Goal: Task Accomplishment & Management: Manage account settings

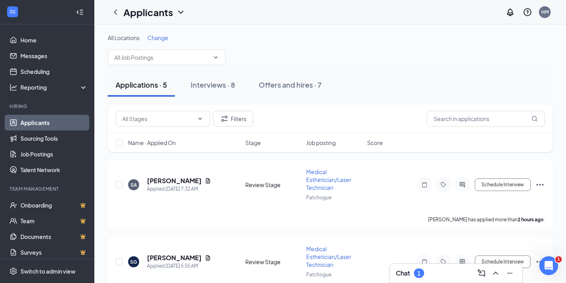
click at [400, 273] on h3 "Chat" at bounding box center [403, 273] width 14 height 9
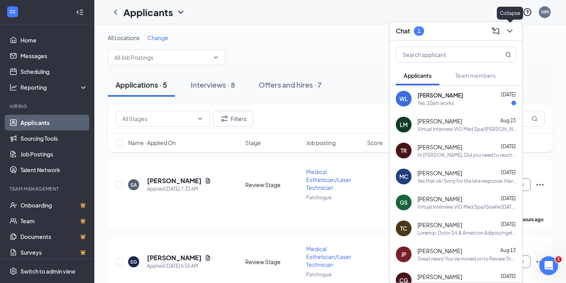
click at [508, 35] on icon "ChevronDown" at bounding box center [509, 30] width 9 height 9
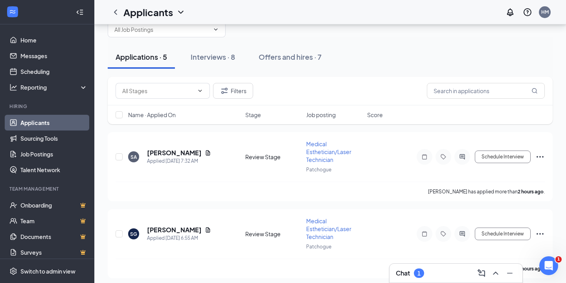
scroll to position [27, 0]
click at [206, 153] on icon "Document" at bounding box center [208, 153] width 4 height 5
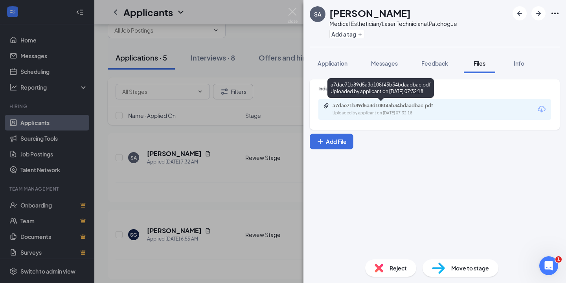
click at [348, 107] on div "a7dae71b89d5a3d108f45b34bdaadbac.pdf" at bounding box center [388, 106] width 110 height 6
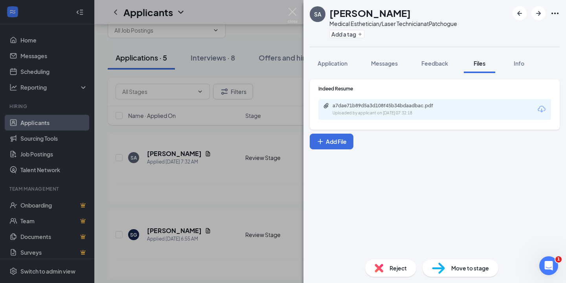
click at [224, 199] on div "[PERSON_NAME] Medical Esthetician/Laser Technician at [GEOGRAPHIC_DATA] Add a t…" at bounding box center [283, 141] width 566 height 283
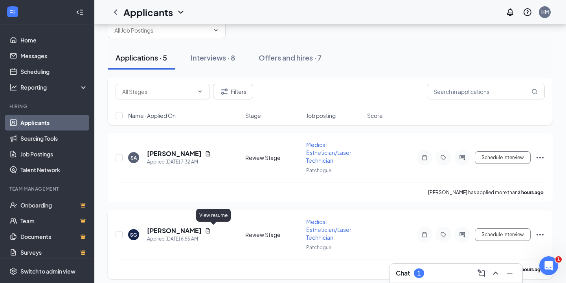
click at [210, 230] on icon "Document" at bounding box center [208, 230] width 4 height 5
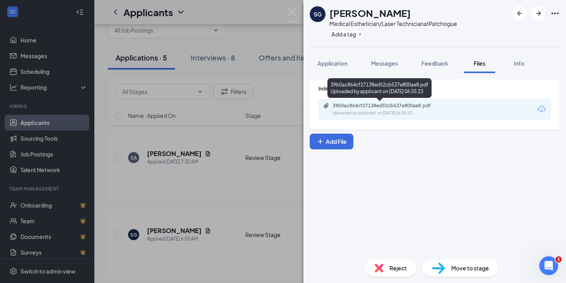
click at [340, 115] on div "Uploaded by applicant on [DATE] 06:55:23" at bounding box center [392, 113] width 118 height 6
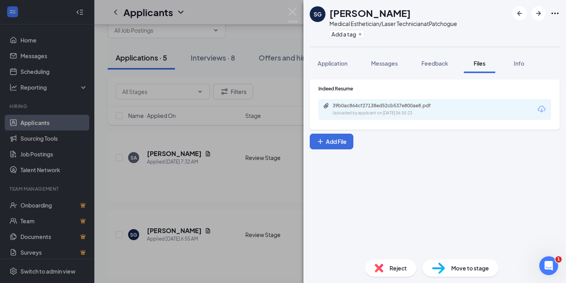
click at [217, 243] on div "SG [PERSON_NAME] Medical Esthetician/Laser Technician at [GEOGRAPHIC_DATA] Add …" at bounding box center [283, 141] width 566 height 283
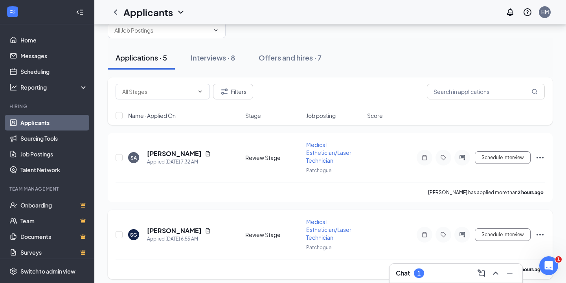
click at [543, 234] on icon "Ellipses" at bounding box center [540, 235] width 7 height 2
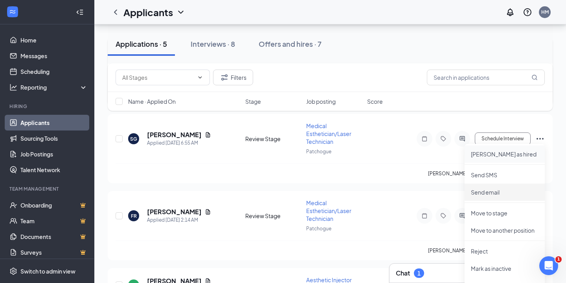
scroll to position [123, 0]
click at [489, 255] on p "Reject" at bounding box center [505, 252] width 68 height 8
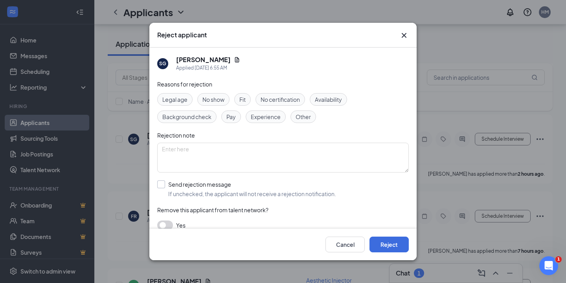
click at [159, 189] on input "Send rejection message If unchecked, the applicant will not receive a rejection…" at bounding box center [246, 189] width 179 height 17
checkbox input "true"
click at [386, 245] on button "Reject" at bounding box center [389, 245] width 39 height 16
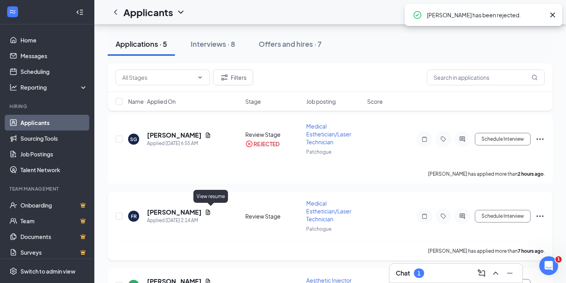
click at [210, 212] on icon "Document" at bounding box center [208, 212] width 4 height 5
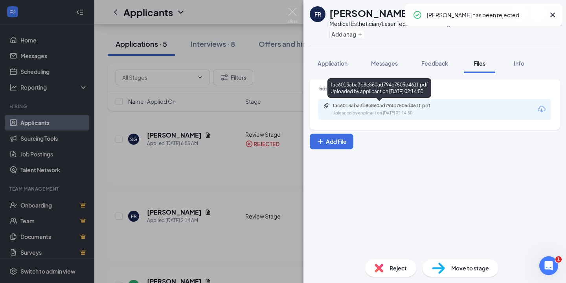
click at [348, 105] on div "fac6013aba3b8e860ad794c7505d461f.pdf" at bounding box center [388, 106] width 110 height 6
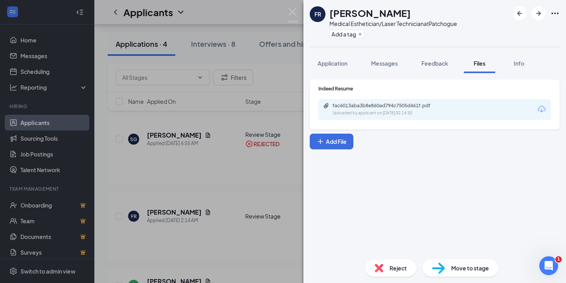
click at [259, 253] on div "FR [PERSON_NAME] Medical Esthetician/Laser Technician at [GEOGRAPHIC_DATA] Add …" at bounding box center [283, 141] width 566 height 283
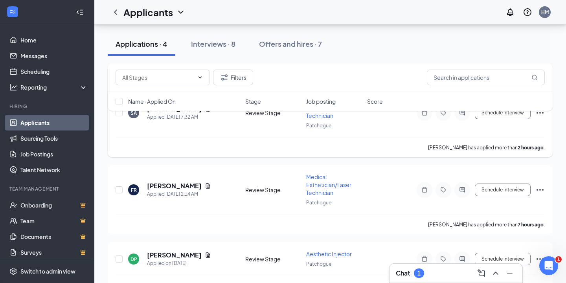
scroll to position [81, 0]
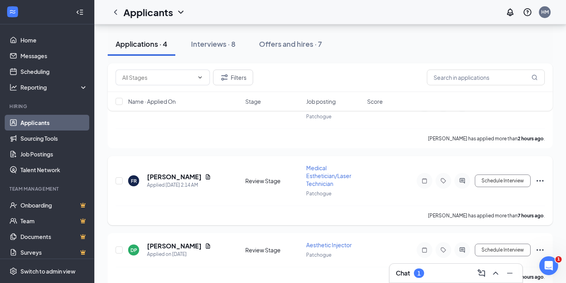
click at [539, 180] on icon "Ellipses" at bounding box center [540, 180] width 9 height 9
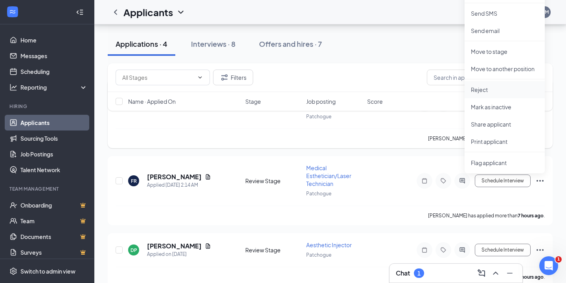
click at [487, 85] on li "Reject" at bounding box center [505, 89] width 80 height 17
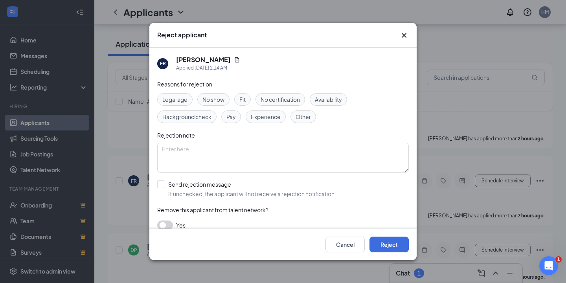
click at [257, 119] on span "Experience" at bounding box center [266, 116] width 30 height 9
click at [205, 184] on input "Send rejection message If unchecked, the applicant will not receive a rejection…" at bounding box center [246, 189] width 179 height 17
checkbox input "true"
click at [380, 245] on button "Reject" at bounding box center [389, 245] width 39 height 16
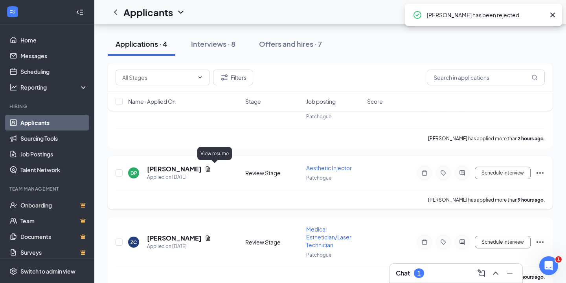
click at [211, 168] on icon "Document" at bounding box center [208, 169] width 6 height 6
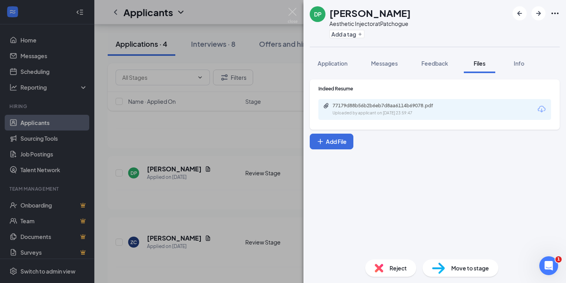
click at [378, 116] on div "77179d88b56b2b6eb7d8aa6114b69078.pdf Uploaded by applicant on [DATE] 23:59:47" at bounding box center [435, 109] width 233 height 21
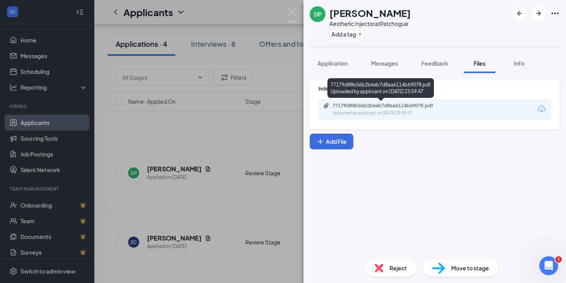
click at [369, 109] on div "77179d88b56b2b6eb7d8aa6114b69078.pdf Uploaded by applicant on [DATE] 23:59:47" at bounding box center [386, 110] width 127 height 14
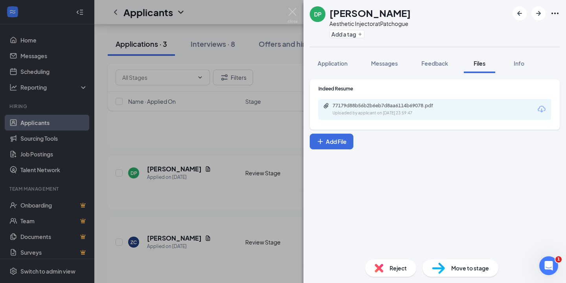
click at [249, 187] on div "DP [PERSON_NAME] Aesthetic Injector at Patchogue Add a tag Application Messages…" at bounding box center [283, 141] width 566 height 283
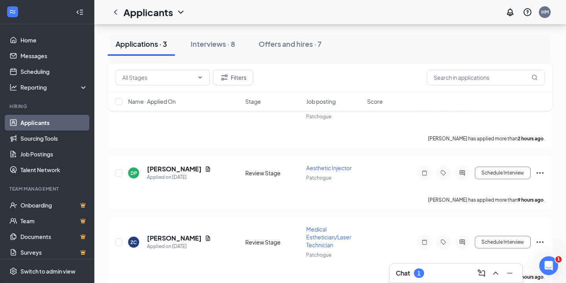
scroll to position [92, 0]
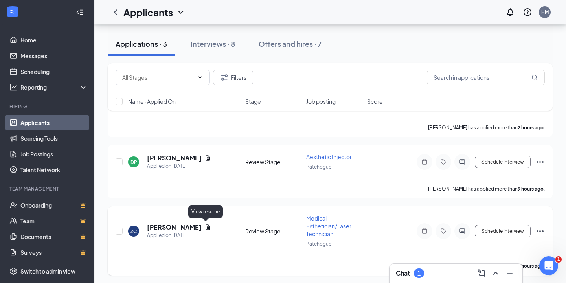
click at [206, 225] on icon "Document" at bounding box center [208, 227] width 6 height 6
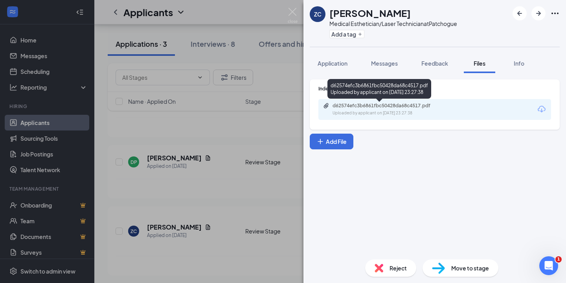
click at [361, 114] on div "Uploaded by applicant on [DATE] 23:27:38" at bounding box center [392, 113] width 118 height 6
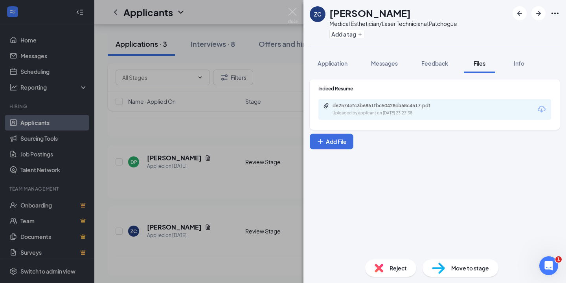
click at [212, 238] on div "ZC [PERSON_NAME] Medical Esthetician/Laser Technician at [GEOGRAPHIC_DATA] Add …" at bounding box center [283, 141] width 566 height 283
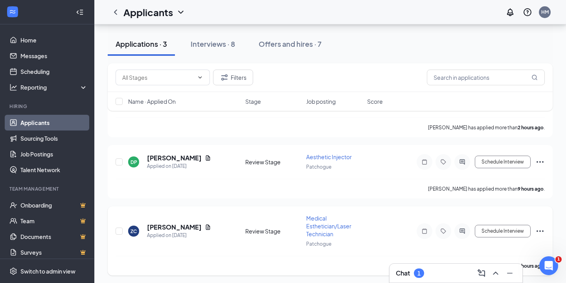
click at [537, 228] on icon "Ellipses" at bounding box center [540, 231] width 9 height 9
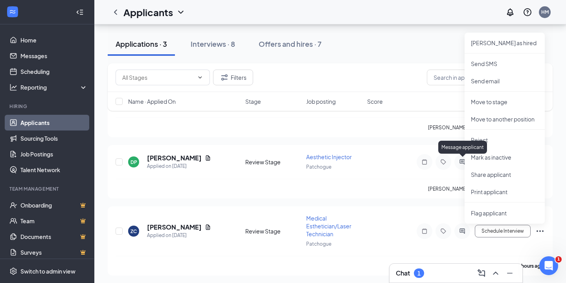
click at [472, 142] on div "Message applicant" at bounding box center [463, 147] width 49 height 13
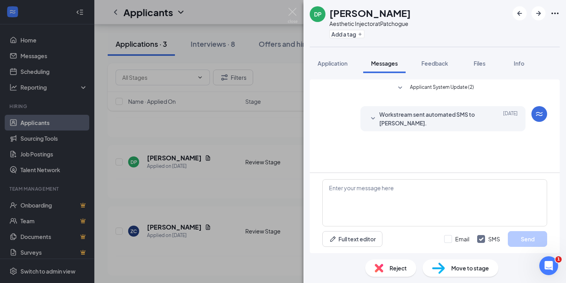
click at [287, 11] on div "DP [PERSON_NAME] Aesthetic Injector at [GEOGRAPHIC_DATA] Add a tag Application …" at bounding box center [283, 141] width 566 height 283
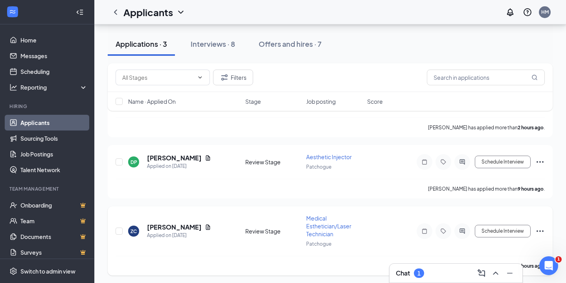
click at [542, 230] on icon "Ellipses" at bounding box center [540, 231] width 9 height 9
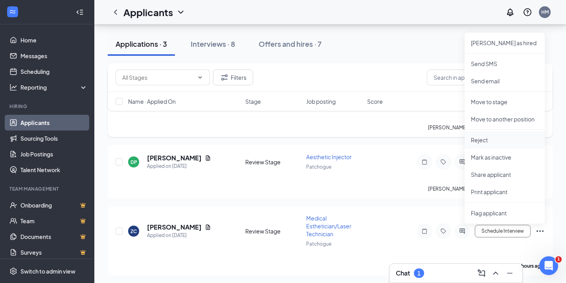
click at [502, 144] on li "Reject" at bounding box center [505, 139] width 80 height 17
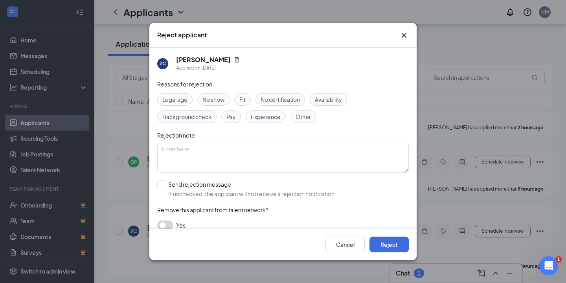
click at [256, 122] on div "Experience" at bounding box center [266, 117] width 40 height 13
click at [159, 179] on div "Reasons for rejection Legal age No show Fit No certification Availability Backg…" at bounding box center [283, 159] width 252 height 158
click at [162, 181] on input "Send rejection message If unchecked, the applicant will not receive a rejection…" at bounding box center [246, 189] width 179 height 17
checkbox input "true"
click at [382, 241] on button "Reject" at bounding box center [389, 245] width 39 height 16
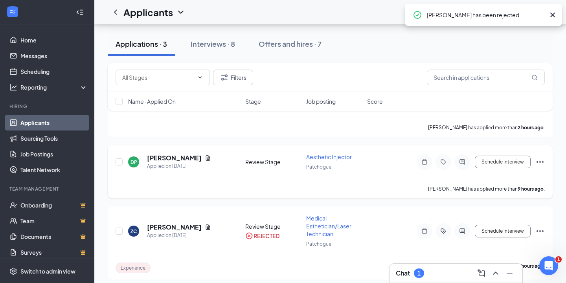
click at [541, 158] on icon "Ellipses" at bounding box center [540, 161] width 9 height 9
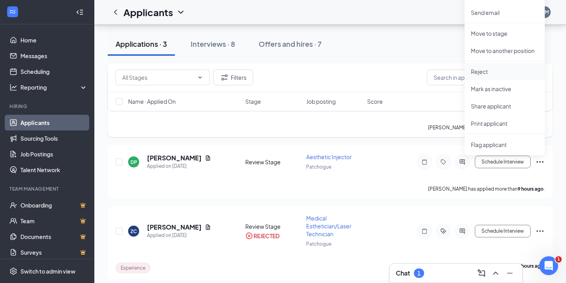
click at [497, 75] on p "Reject" at bounding box center [505, 72] width 68 height 8
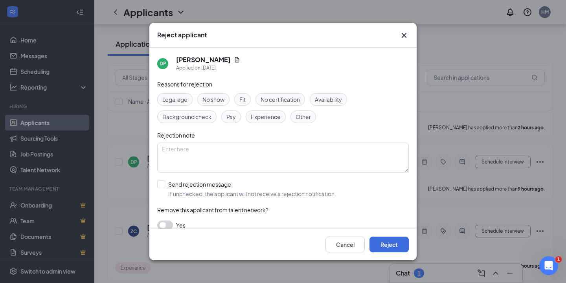
click at [272, 119] on span "Experience" at bounding box center [266, 116] width 30 height 9
click at [393, 243] on button "Reject" at bounding box center [389, 245] width 39 height 16
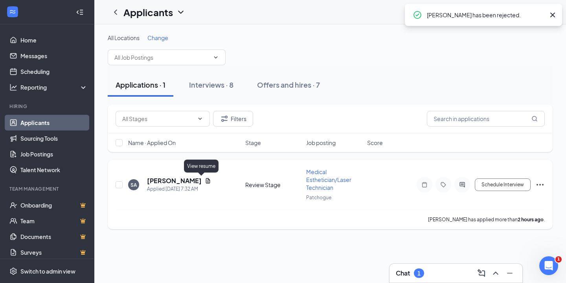
click at [205, 180] on icon "Document" at bounding box center [208, 181] width 6 height 6
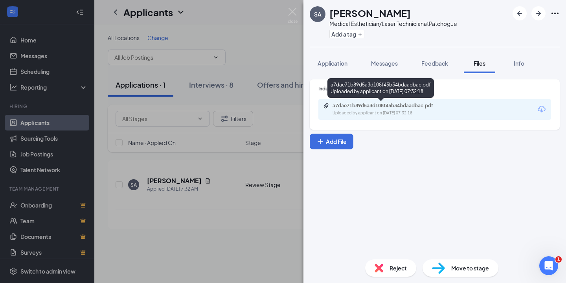
click at [381, 108] on div "a7dae71b89d5a3d108f45b34bdaadbac.pdf" at bounding box center [388, 106] width 110 height 6
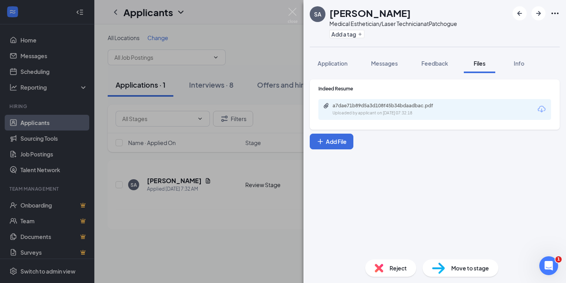
click at [208, 208] on div "[PERSON_NAME] Medical Esthetician/Laser Technician at [GEOGRAPHIC_DATA] Add a t…" at bounding box center [283, 141] width 566 height 283
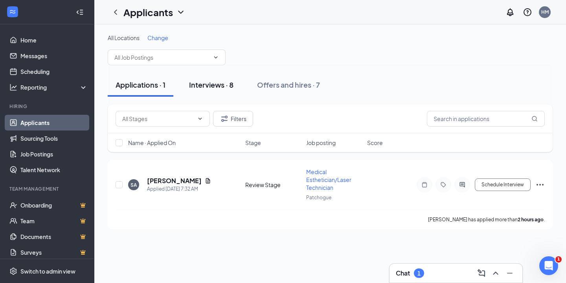
click at [219, 87] on div "Interviews · 8" at bounding box center [211, 85] width 44 height 10
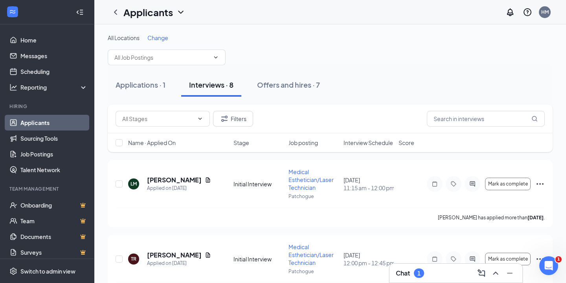
click at [373, 145] on span "Interview Schedule" at bounding box center [369, 143] width 50 height 8
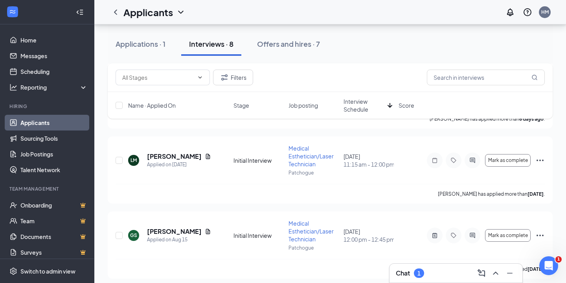
scroll to position [107, 0]
click at [449, 273] on div "Chat 1" at bounding box center [456, 273] width 120 height 13
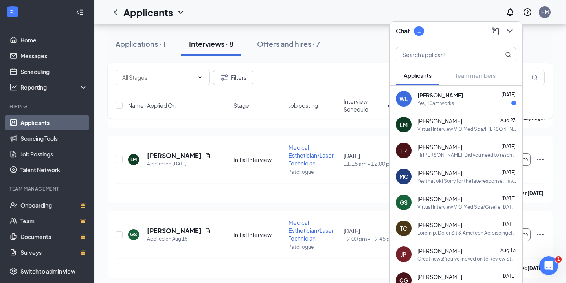
click at [442, 91] on span "[PERSON_NAME]" at bounding box center [441, 95] width 46 height 8
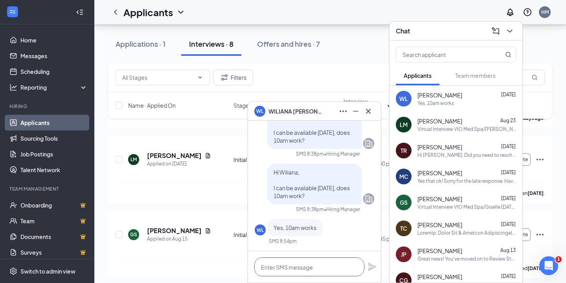
click at [299, 264] on textarea at bounding box center [309, 267] width 110 height 19
type textarea "H"
type textarea "Great I will call you then."
click at [369, 265] on icon "Plane" at bounding box center [372, 267] width 9 height 9
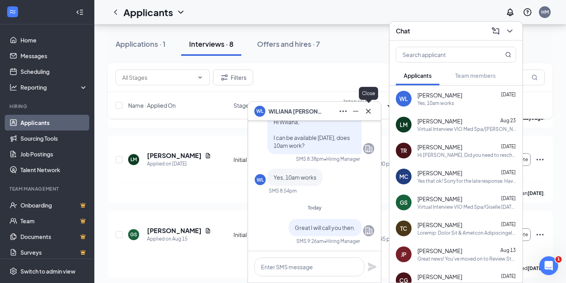
click at [372, 111] on icon "Cross" at bounding box center [368, 111] width 9 height 9
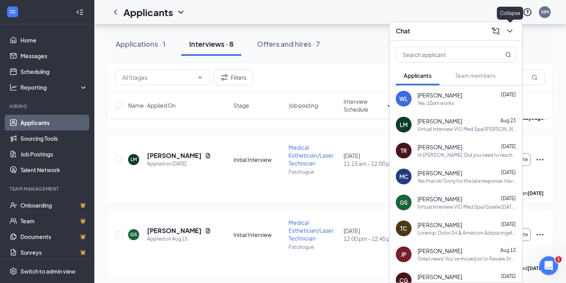
click at [510, 35] on icon "ChevronDown" at bounding box center [509, 30] width 9 height 9
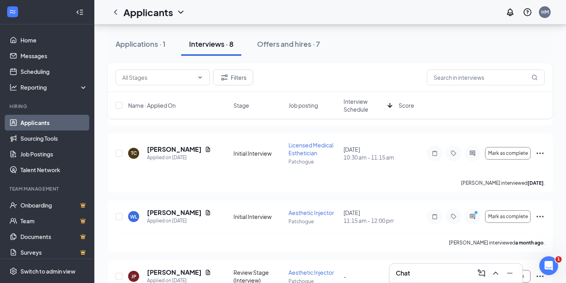
scroll to position [336, 0]
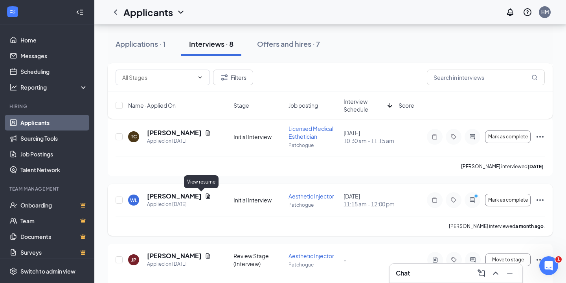
click at [206, 197] on icon "Document" at bounding box center [208, 196] width 4 height 5
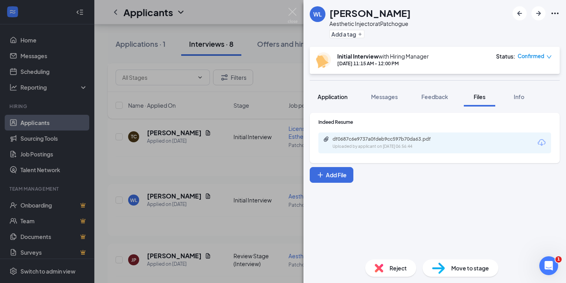
click at [343, 98] on span "Application" at bounding box center [333, 96] width 30 height 7
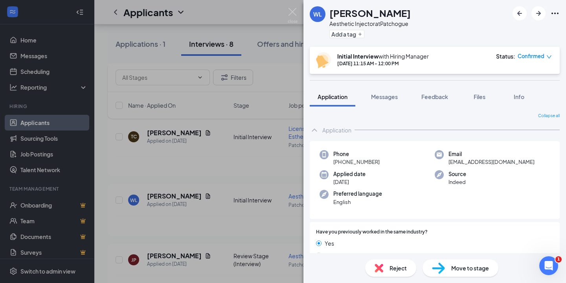
click at [266, 66] on div "[PERSON_NAME] Aesthetic Injector at [GEOGRAPHIC_DATA] Add a tag Initial Intervi…" at bounding box center [283, 141] width 566 height 283
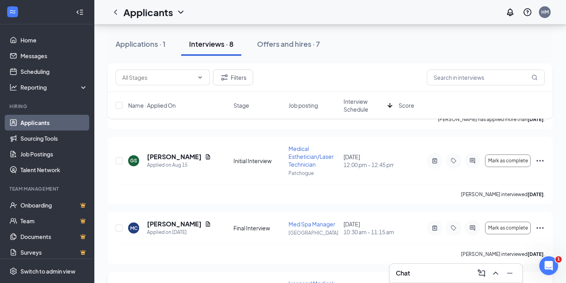
scroll to position [177, 0]
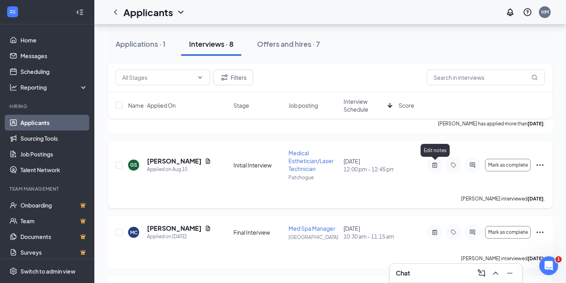
click at [431, 163] on icon "ActiveNote" at bounding box center [434, 165] width 9 height 6
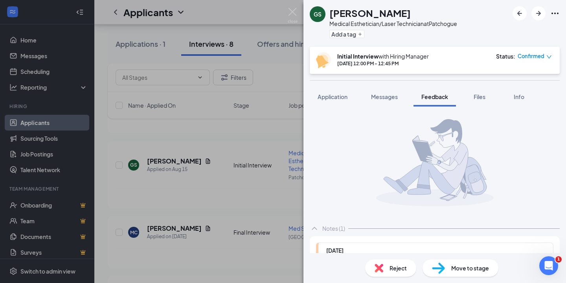
scroll to position [79, 0]
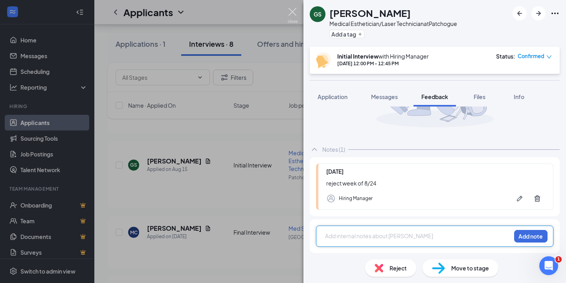
click at [290, 9] on img at bounding box center [293, 15] width 10 height 15
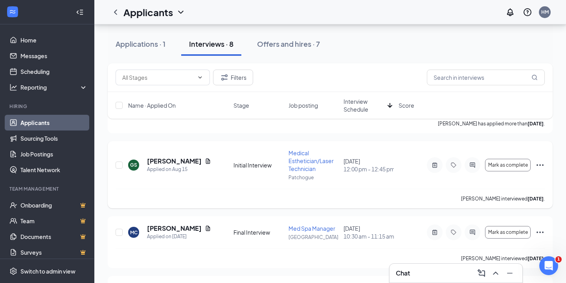
click at [544, 166] on icon "Ellipses" at bounding box center [540, 164] width 9 height 9
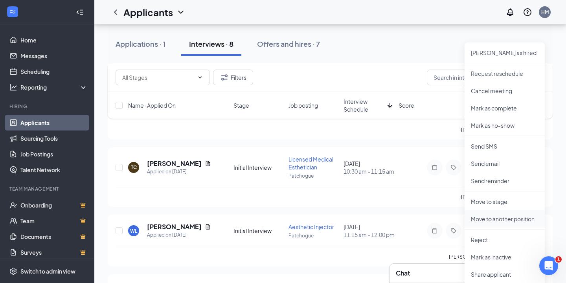
scroll to position [315, 0]
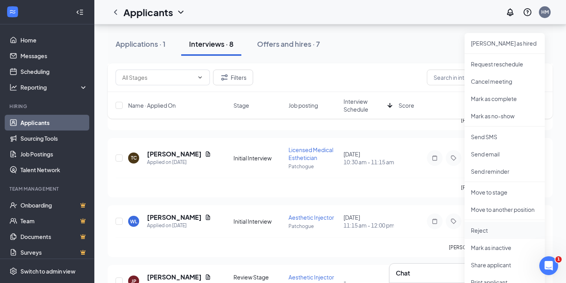
click at [484, 225] on li "Reject" at bounding box center [505, 230] width 80 height 17
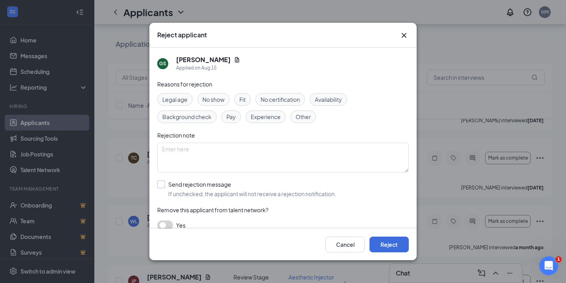
scroll to position [4, 0]
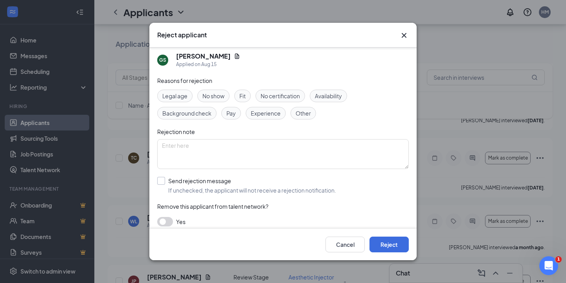
click at [214, 180] on input "Send rejection message If unchecked, the applicant will not receive a rejection…" at bounding box center [246, 185] width 179 height 17
checkbox input "true"
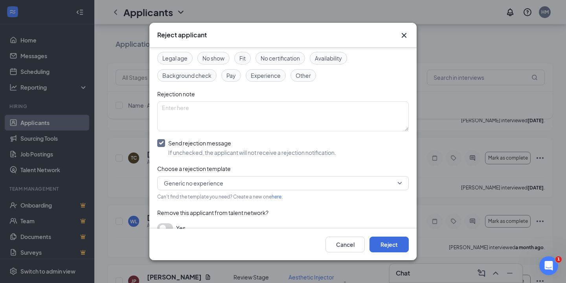
scroll to position [48, 0]
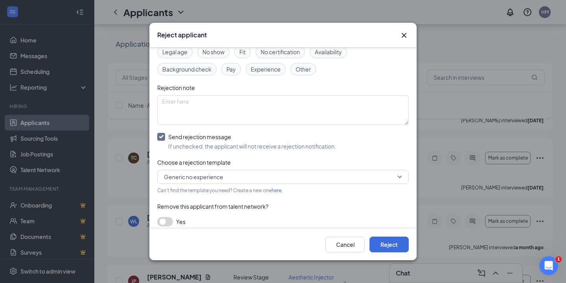
click at [256, 176] on span "Generic no experience" at bounding box center [279, 177] width 231 height 12
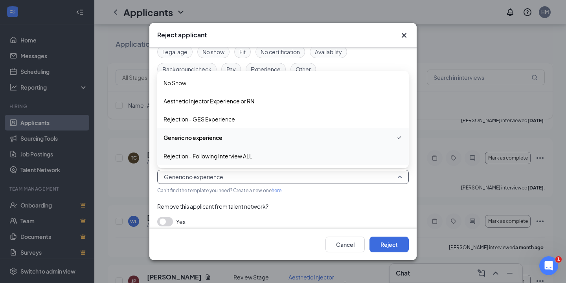
click at [251, 158] on span "Rejection - Following Interview ALL" at bounding box center [208, 156] width 88 height 9
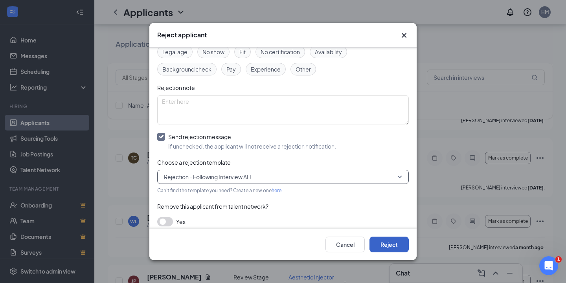
click at [397, 245] on button "Reject" at bounding box center [389, 245] width 39 height 16
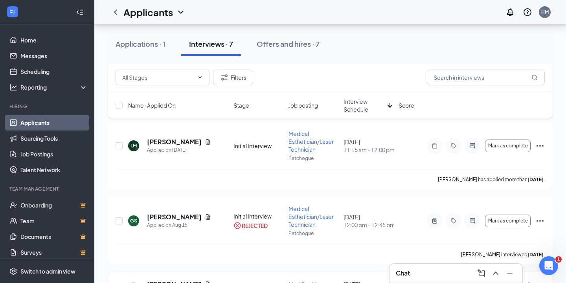
scroll to position [0, 0]
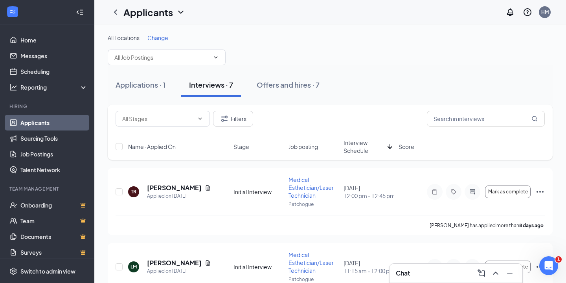
click at [225, 82] on div "Interviews · 7" at bounding box center [211, 85] width 44 height 10
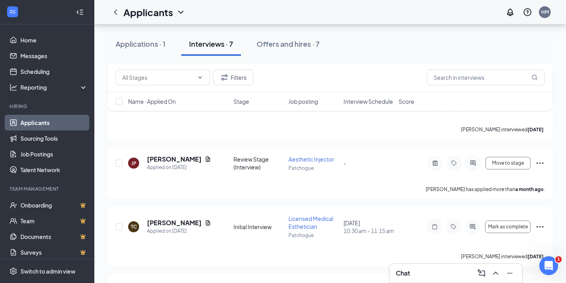
scroll to position [296, 0]
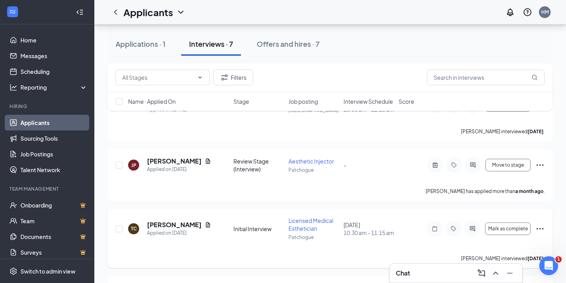
click at [536, 228] on icon "Ellipses" at bounding box center [540, 228] width 9 height 9
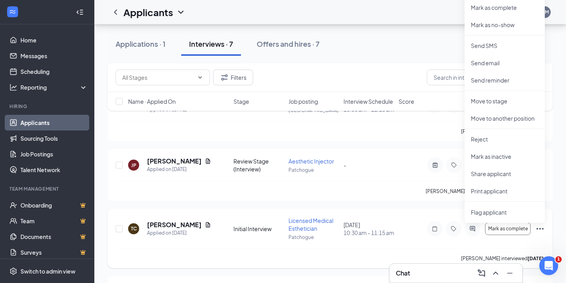
click at [406, 243] on div "TC [PERSON_NAME] Applied on [DATE] Initial Interview Licensed Medical Esthetici…" at bounding box center [331, 233] width 430 height 32
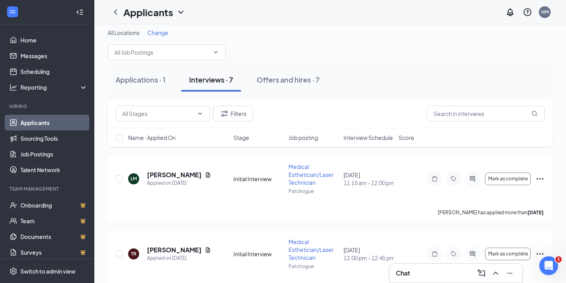
scroll to position [0, 0]
